Goal: Transaction & Acquisition: Purchase product/service

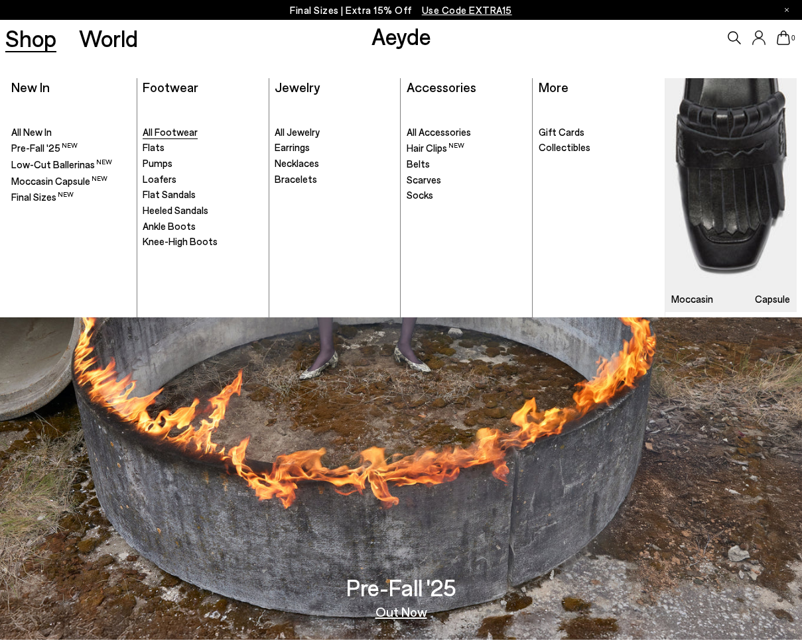
click at [170, 129] on span "All Footwear" at bounding box center [170, 132] width 55 height 12
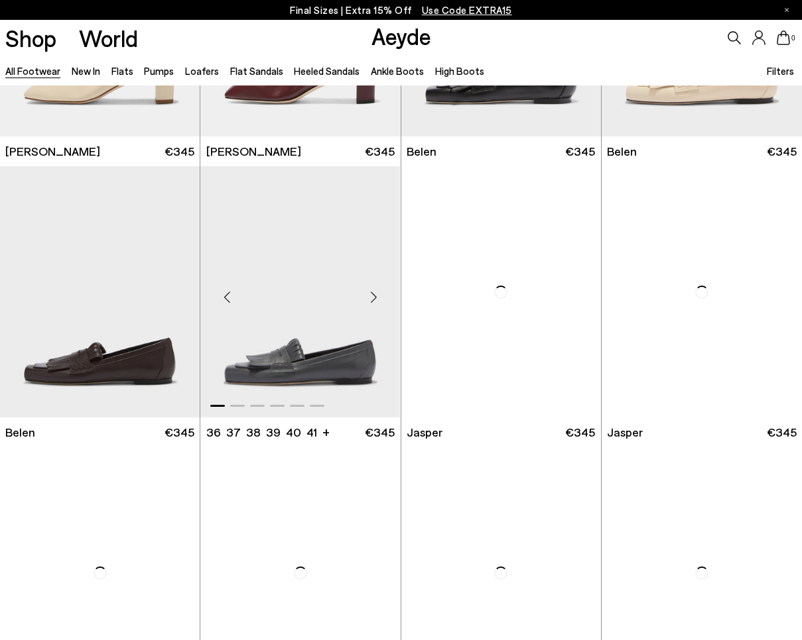
scroll to position [508, 0]
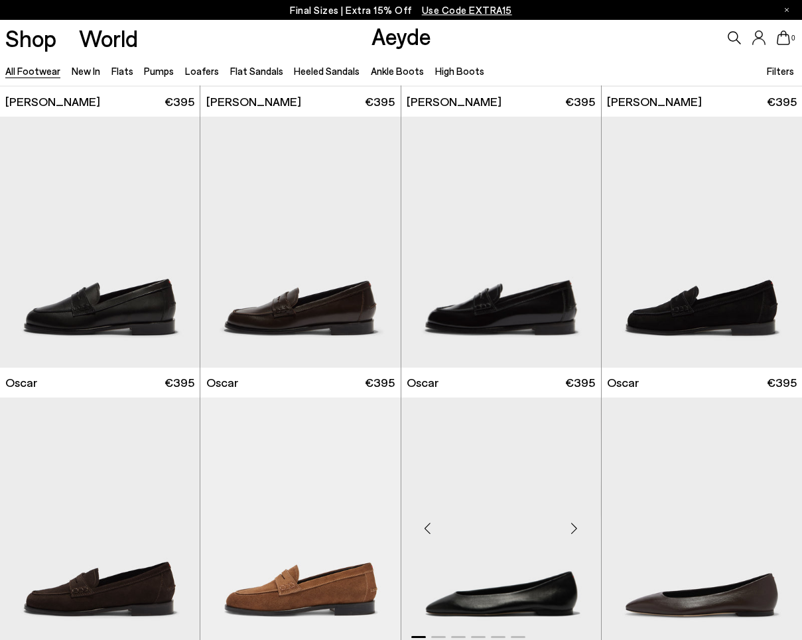
scroll to position [2016, 0]
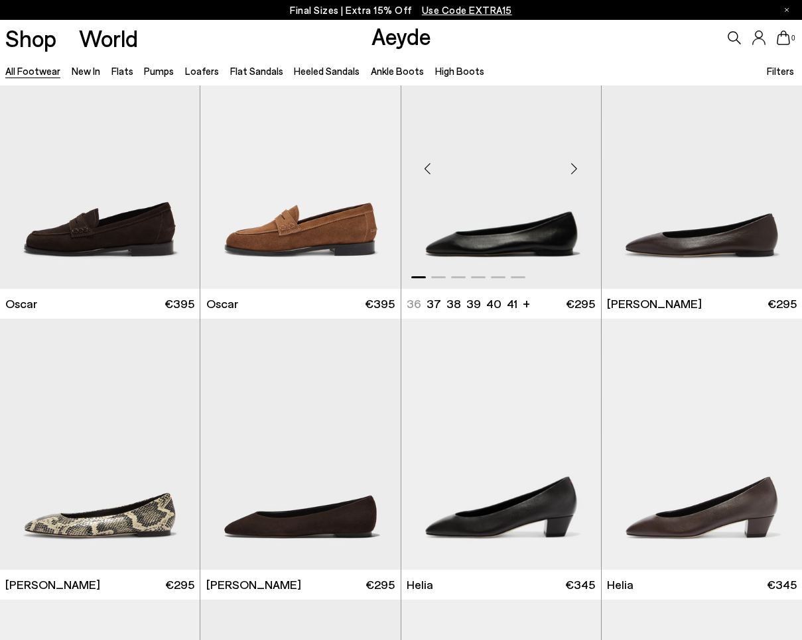
click at [573, 172] on div "Next slide" at bounding box center [574, 169] width 40 height 40
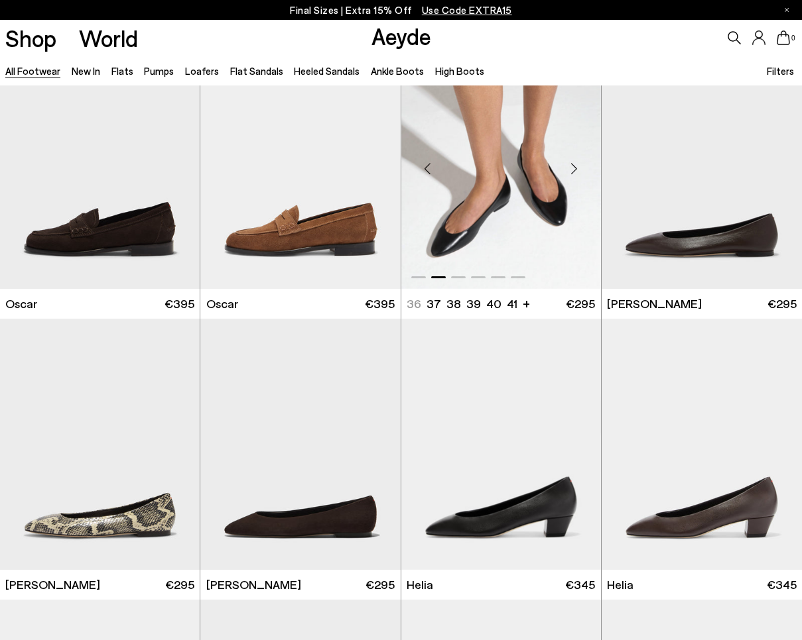
click at [573, 172] on div "Next slide" at bounding box center [574, 169] width 40 height 40
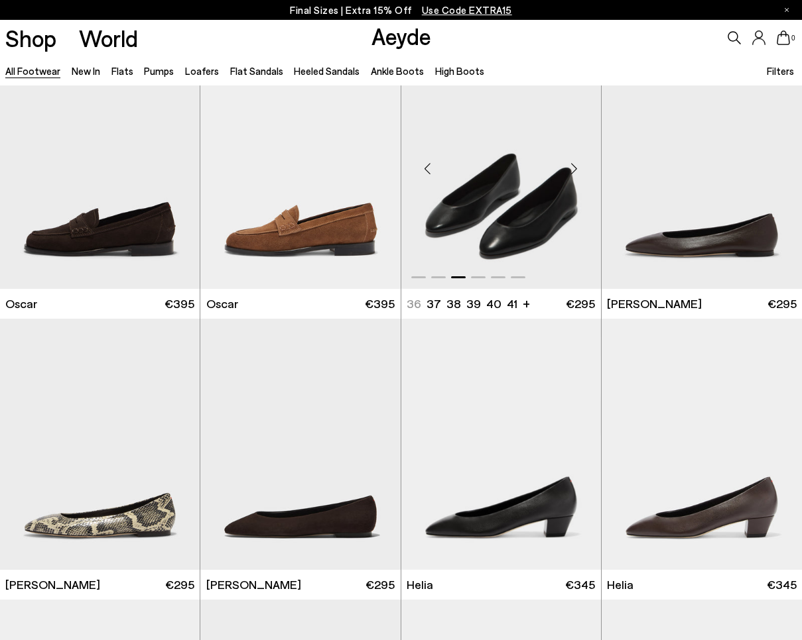
click at [573, 172] on div "Next slide" at bounding box center [574, 169] width 40 height 40
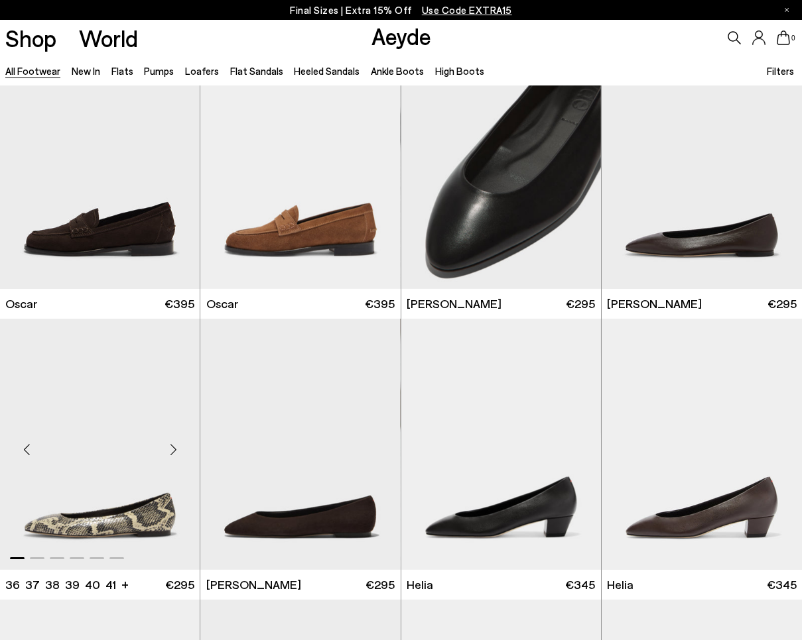
click at [167, 442] on div "Next slide" at bounding box center [173, 450] width 40 height 40
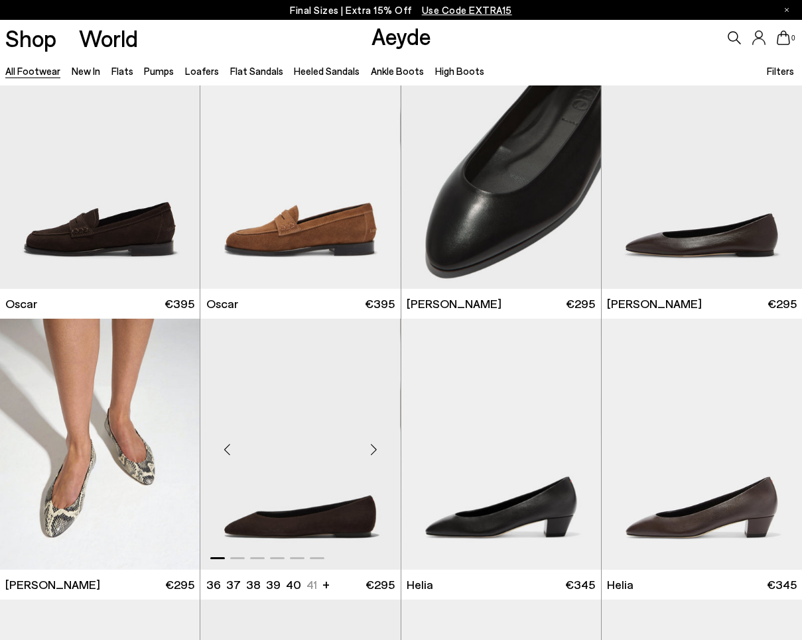
click at [372, 452] on div "Next slide" at bounding box center [374, 450] width 40 height 40
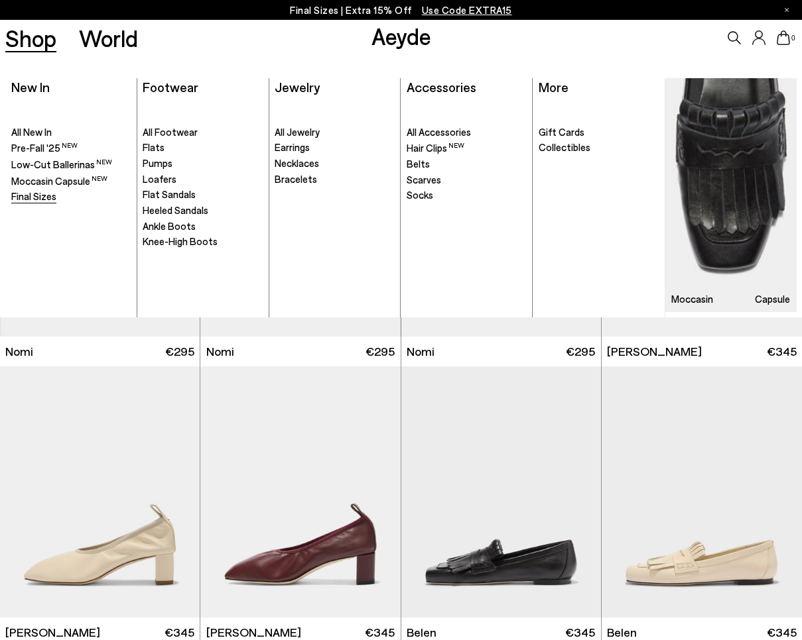
click at [38, 198] on span "Final Sizes" at bounding box center [33, 196] width 45 height 12
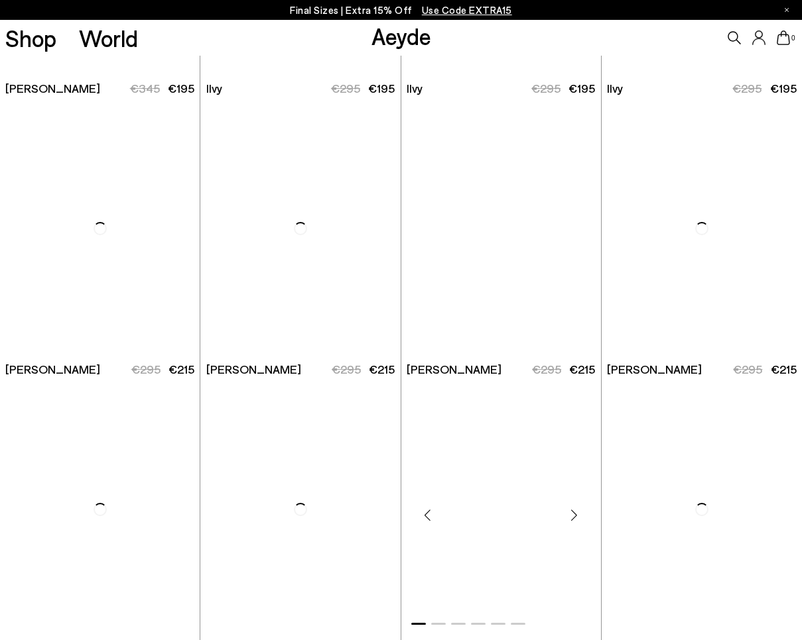
scroll to position [1845, 0]
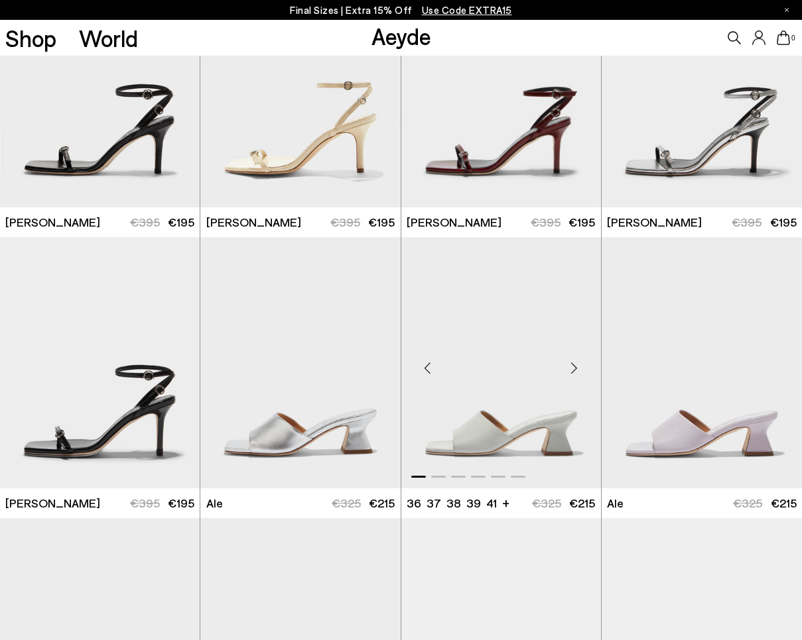
scroll to position [2419, 0]
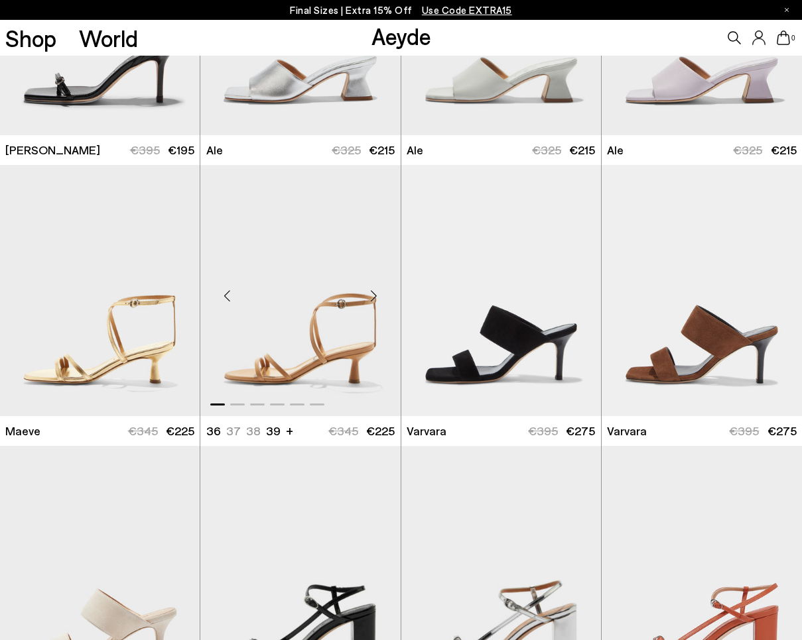
click at [375, 300] on div "Next slide" at bounding box center [374, 296] width 40 height 40
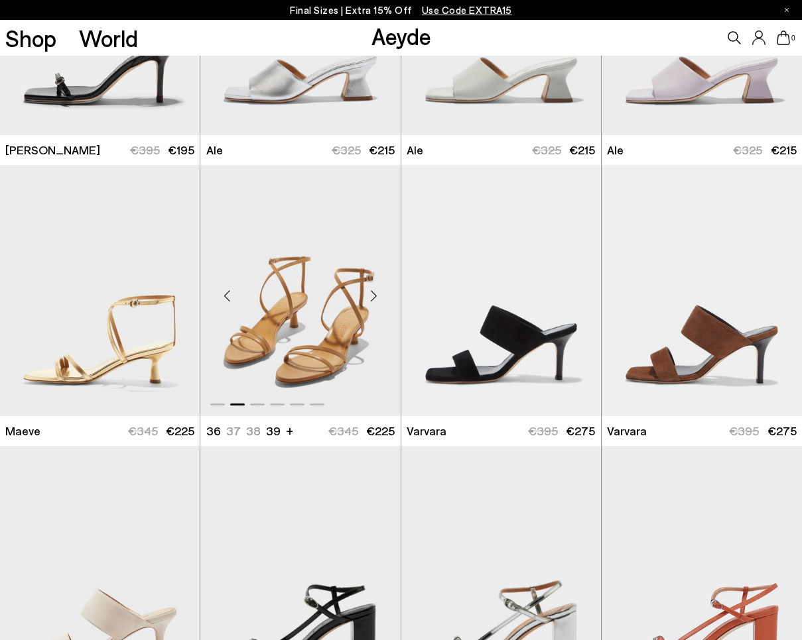
click at [375, 300] on div "Next slide" at bounding box center [374, 296] width 40 height 40
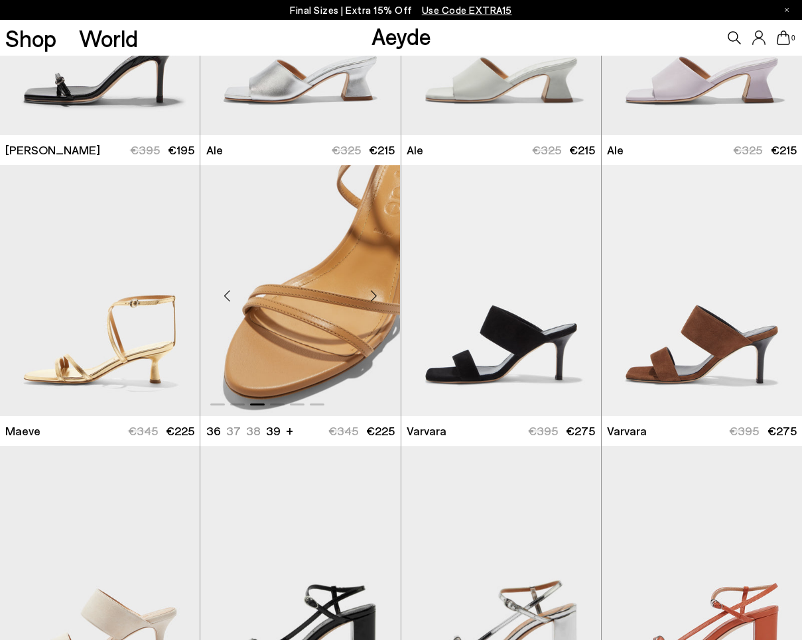
click at [375, 300] on div "Next slide" at bounding box center [374, 296] width 40 height 40
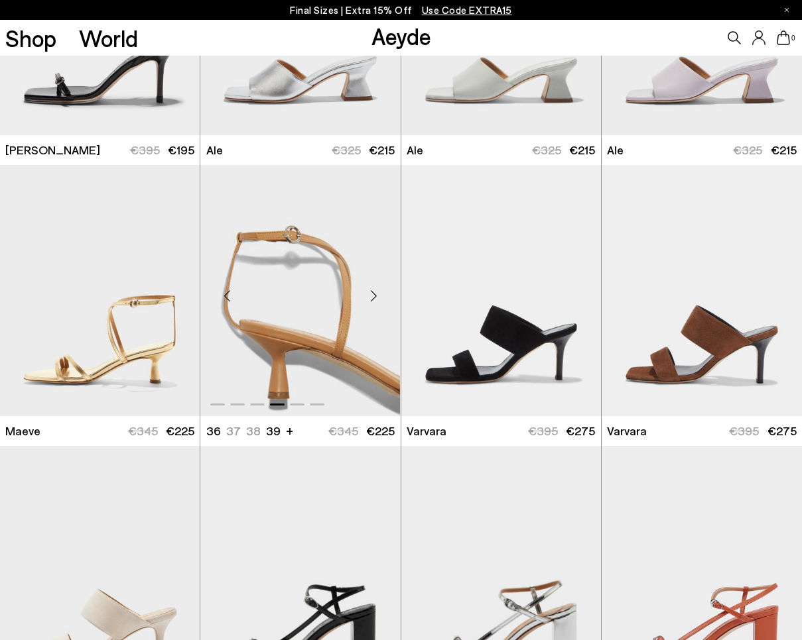
click at [375, 300] on div "Next slide" at bounding box center [374, 296] width 40 height 40
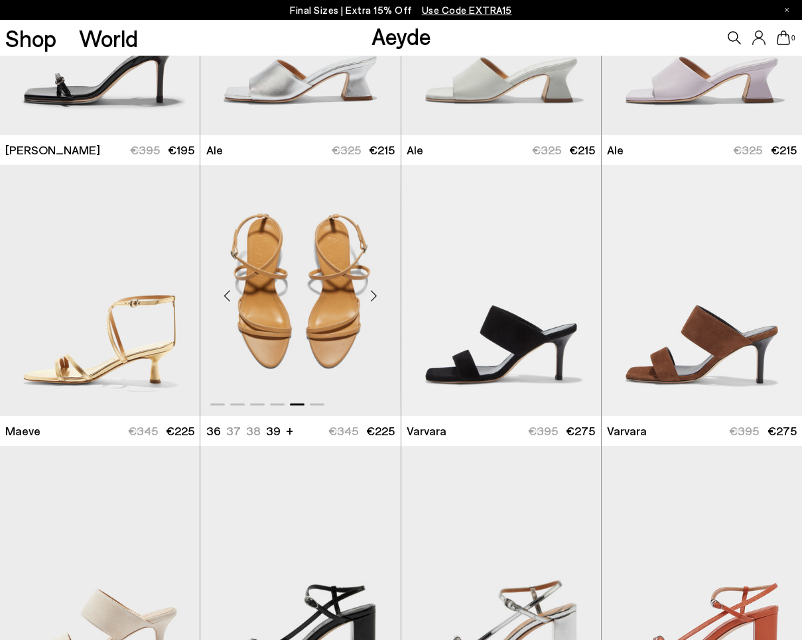
click at [375, 300] on div "Next slide" at bounding box center [374, 296] width 40 height 40
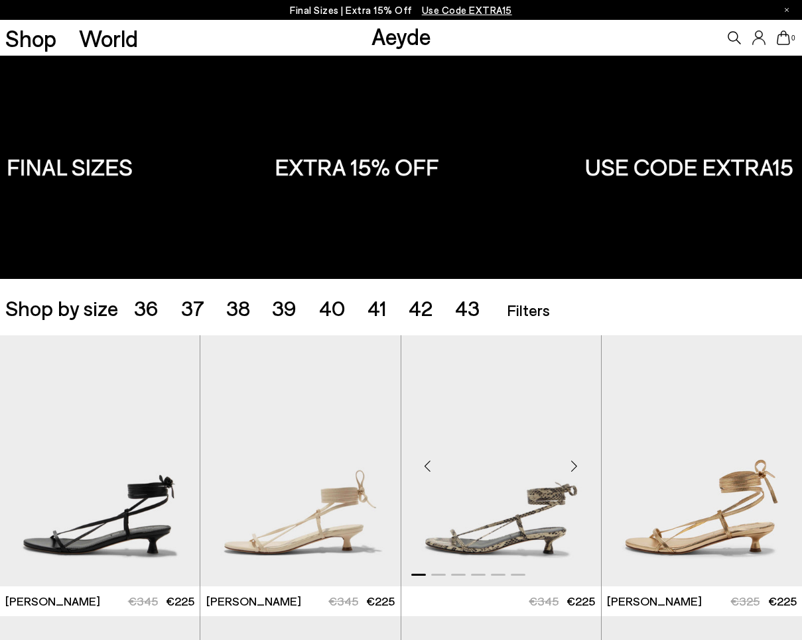
scroll to position [0, 0]
click at [774, 459] on div "Next slide" at bounding box center [775, 466] width 40 height 40
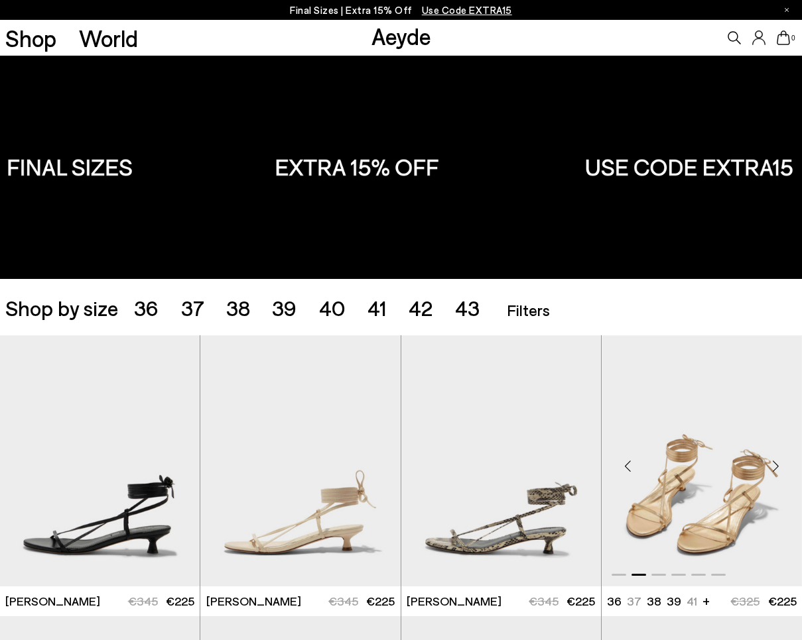
click at [774, 459] on div "Next slide" at bounding box center [775, 466] width 40 height 40
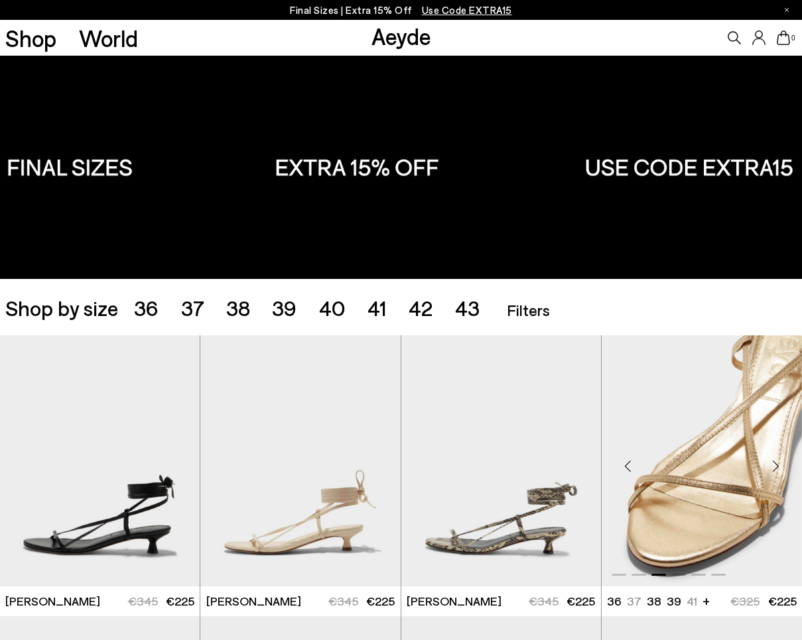
click at [774, 461] on div "Next slide" at bounding box center [775, 466] width 40 height 40
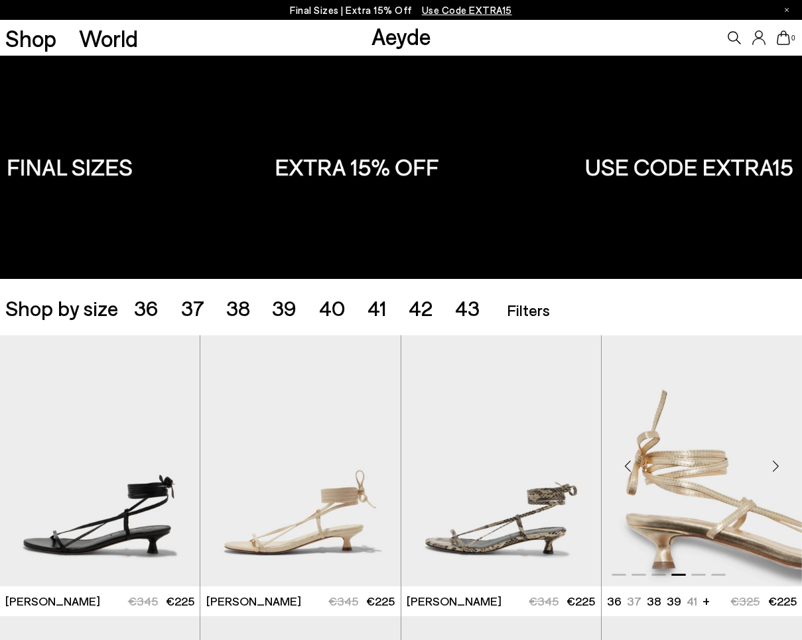
click at [774, 461] on div "Next slide" at bounding box center [775, 466] width 40 height 40
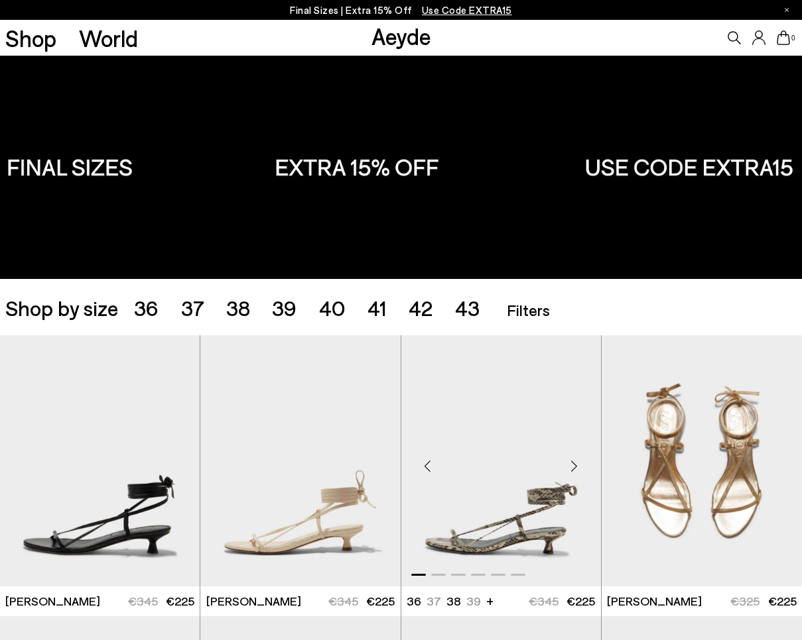
click at [574, 463] on div "Next slide" at bounding box center [574, 466] width 40 height 40
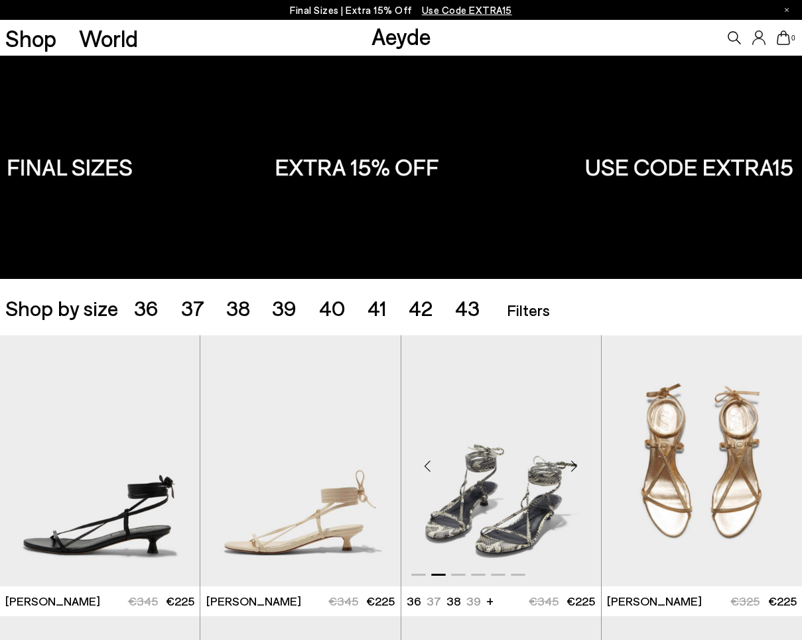
click at [574, 463] on div "Next slide" at bounding box center [574, 466] width 40 height 40
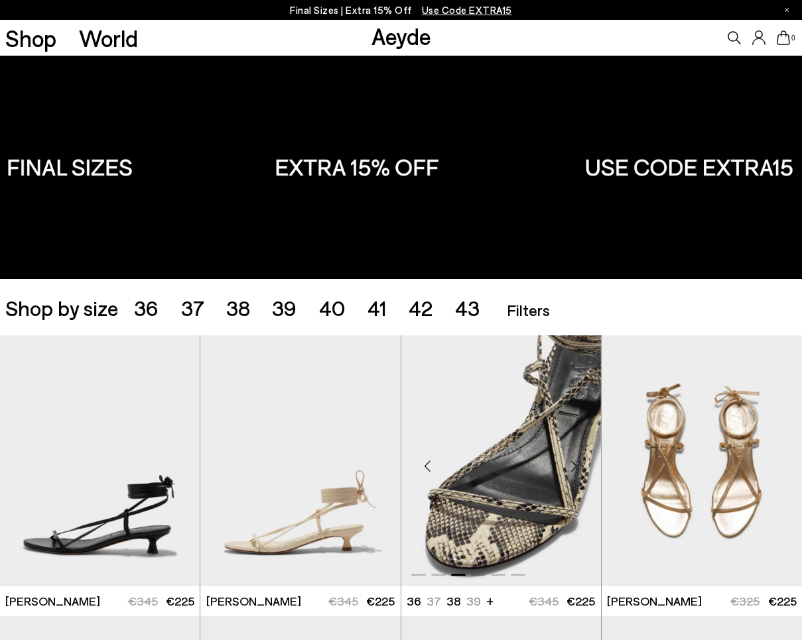
click at [574, 463] on div "Next slide" at bounding box center [574, 466] width 40 height 40
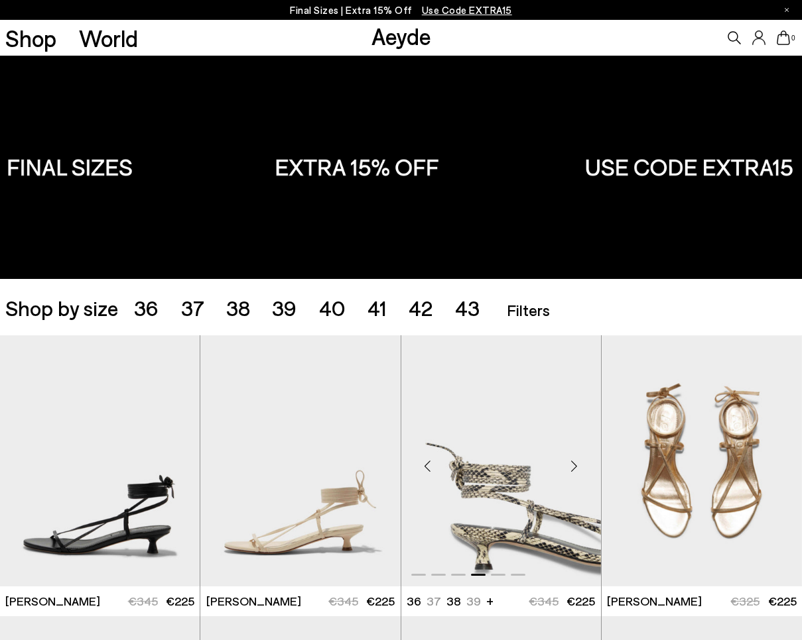
click at [574, 463] on div "Next slide" at bounding box center [574, 466] width 40 height 40
